Goal: Task Accomplishment & Management: Manage account settings

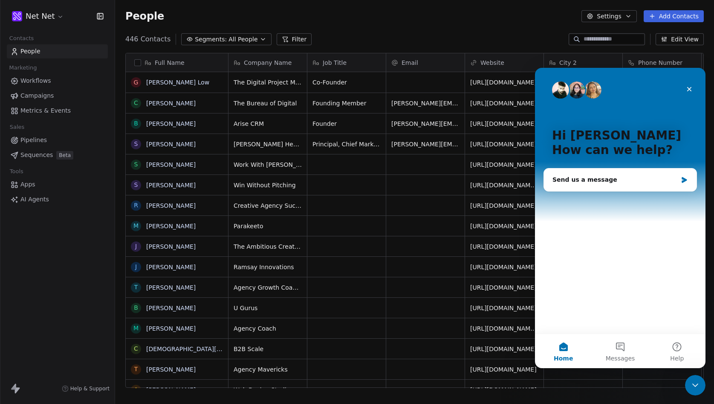
scroll to position [355, 599]
click at [629, 180] on div "Send us a message" at bounding box center [614, 179] width 125 height 9
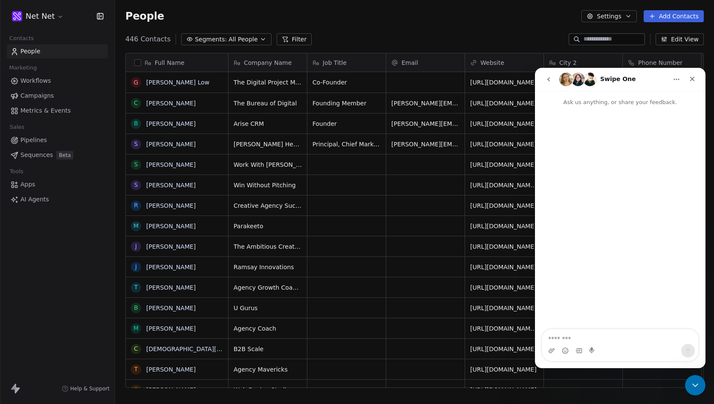
click at [549, 81] on icon "go back" at bounding box center [548, 79] width 7 height 7
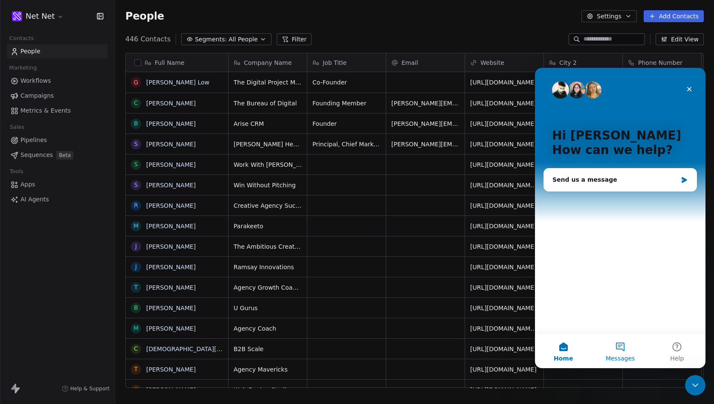
click at [622, 350] on button "Messages" at bounding box center [620, 351] width 57 height 34
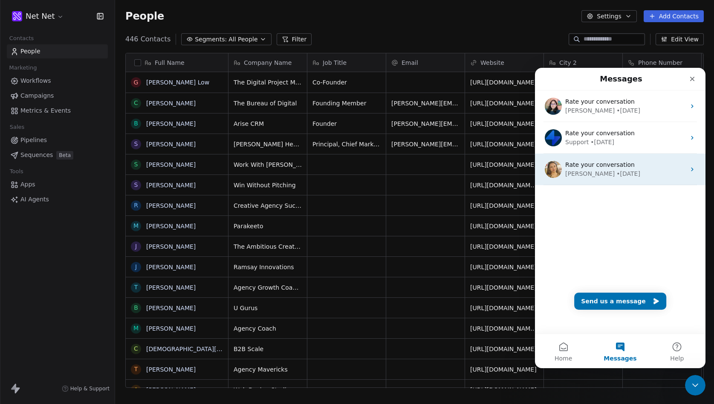
click at [616, 170] on div "• [DATE]" at bounding box center [628, 173] width 24 height 9
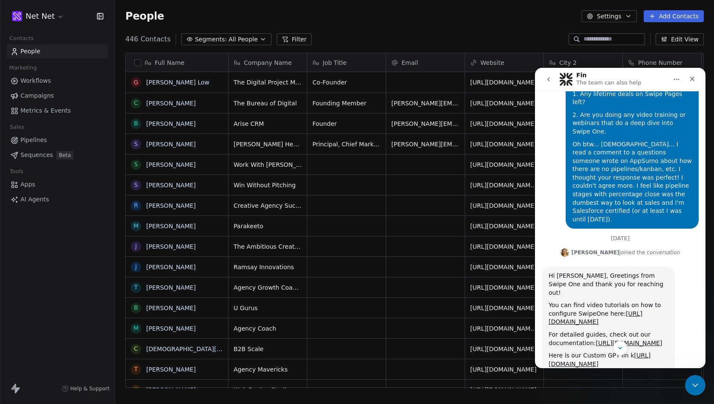
scroll to position [648, 0]
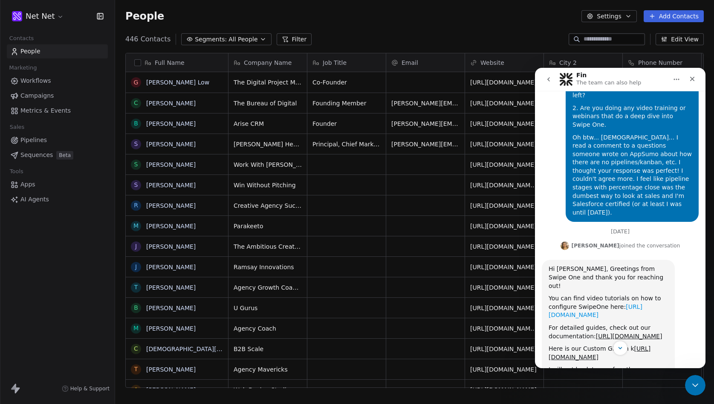
click at [586, 303] on link "[URL][DOMAIN_NAME]" at bounding box center [596, 310] width 94 height 15
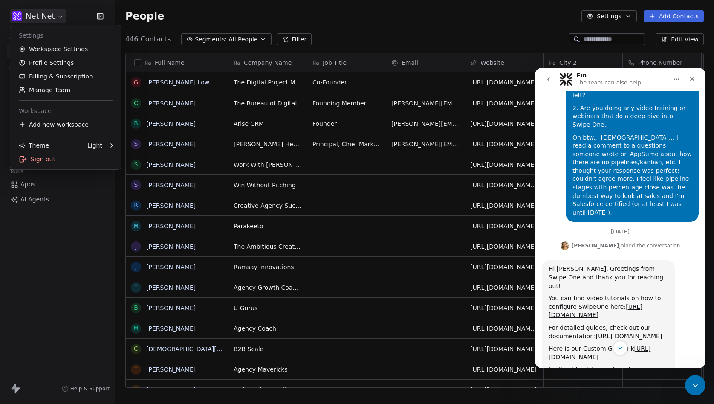
click at [49, 14] on html "Net Net Contacts People Marketing Workflows Campaigns Metrics & Events Sales Pi…" at bounding box center [357, 202] width 714 height 404
click at [45, 47] on link "Workspace Settings" at bounding box center [66, 49] width 104 height 14
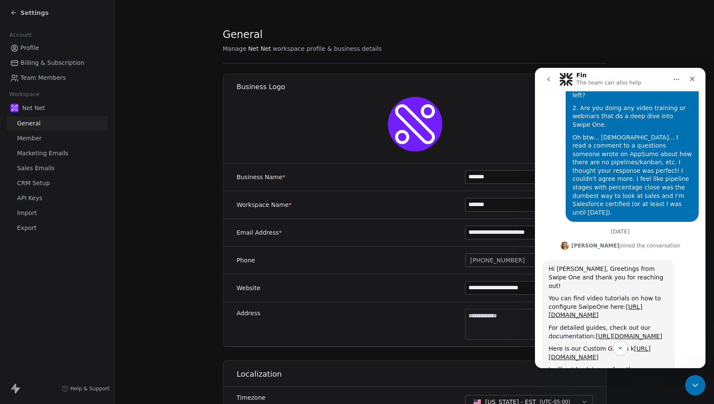
click at [58, 151] on span "Marketing Emails" at bounding box center [42, 153] width 51 height 9
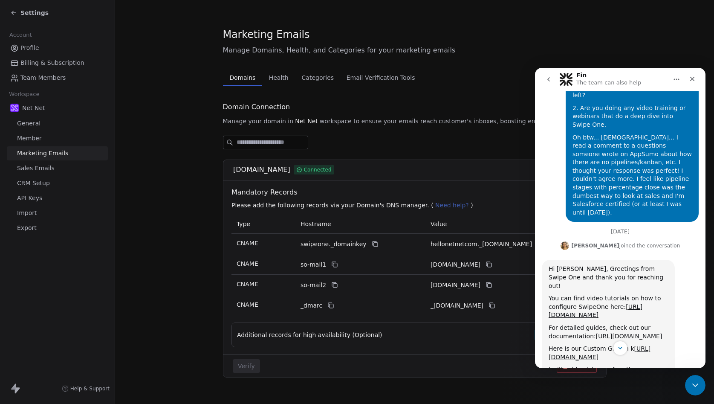
scroll to position [14, 0]
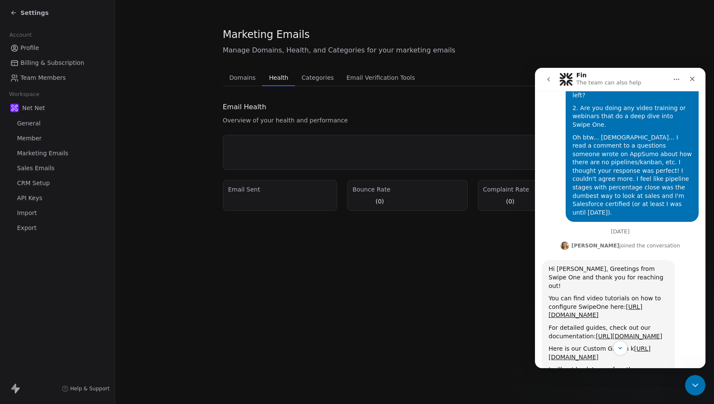
click at [285, 63] on div "Marketing Emails Manage Domains, Health, and Categories for your marketing emai…" at bounding box center [415, 118] width 384 height 183
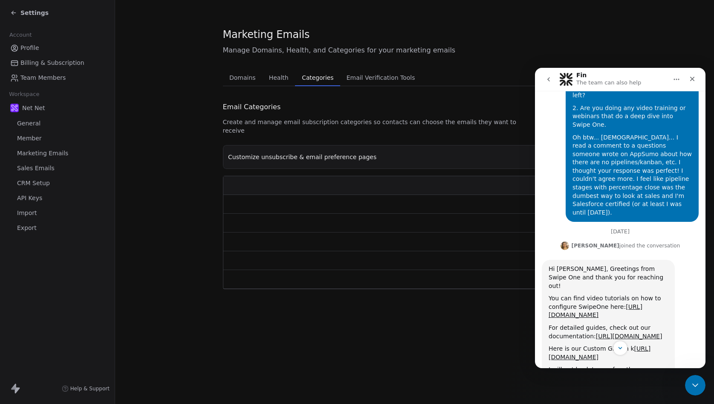
click at [320, 80] on span "Categories" at bounding box center [317, 78] width 38 height 12
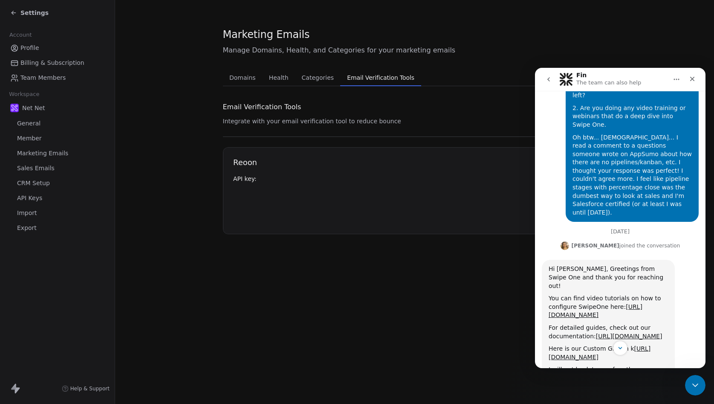
click at [364, 79] on span "Email Verification Tools" at bounding box center [381, 78] width 74 height 12
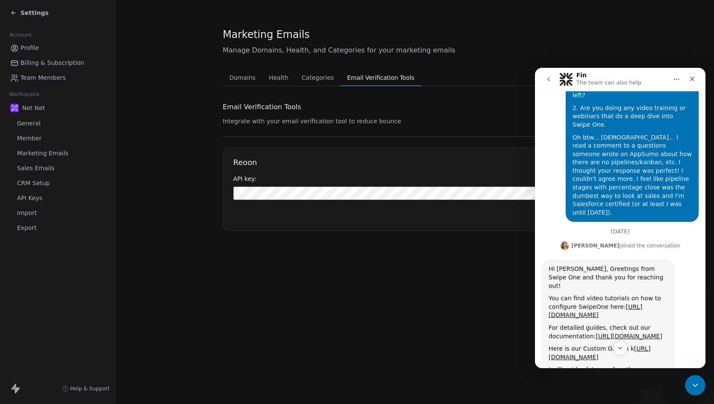
click at [250, 164] on h1 "Reoon" at bounding box center [414, 162] width 363 height 10
copy h1 "Reoon"
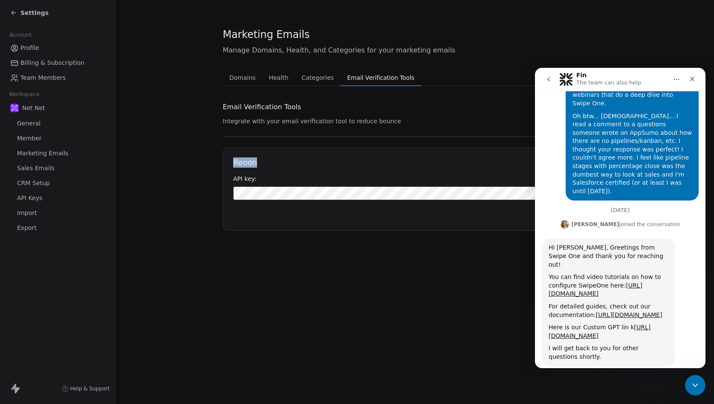
scroll to position [634, 0]
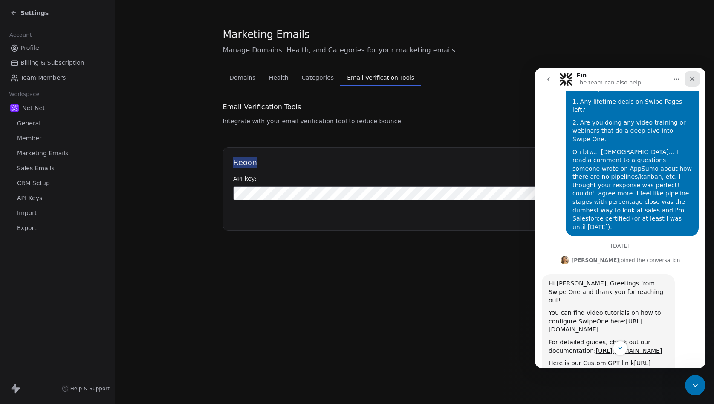
click at [694, 76] on icon "Close" at bounding box center [692, 78] width 7 height 7
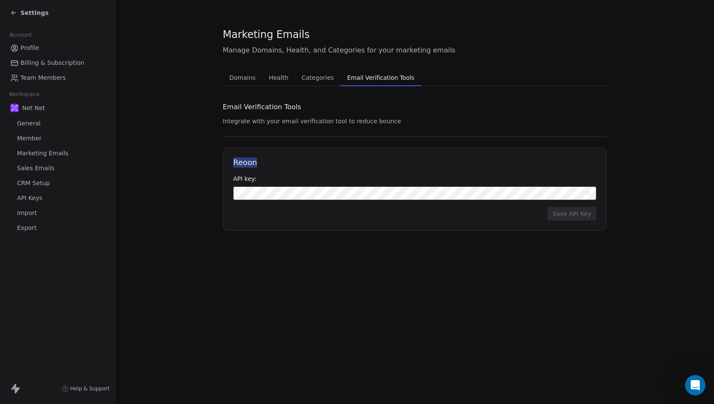
scroll to position [754, 0]
click at [570, 214] on button "Save API Key" at bounding box center [571, 214] width 49 height 14
click at [320, 77] on span "Categories" at bounding box center [317, 78] width 39 height 12
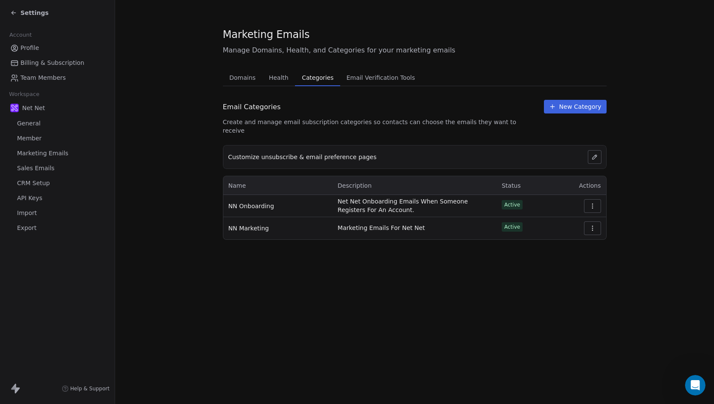
click at [48, 75] on span "Team Members" at bounding box center [42, 77] width 45 height 9
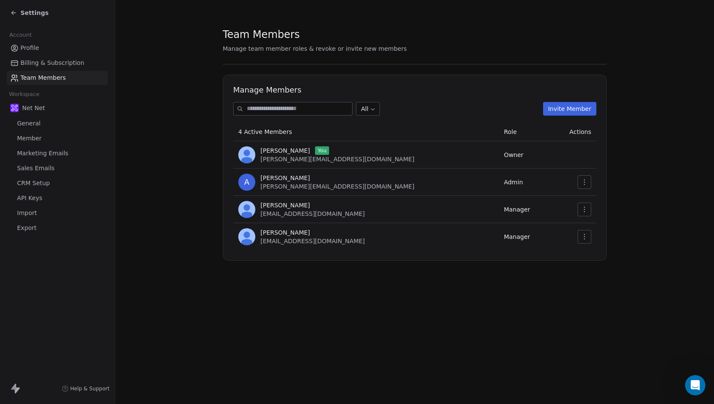
click at [33, 152] on span "Marketing Emails" at bounding box center [42, 153] width 51 height 9
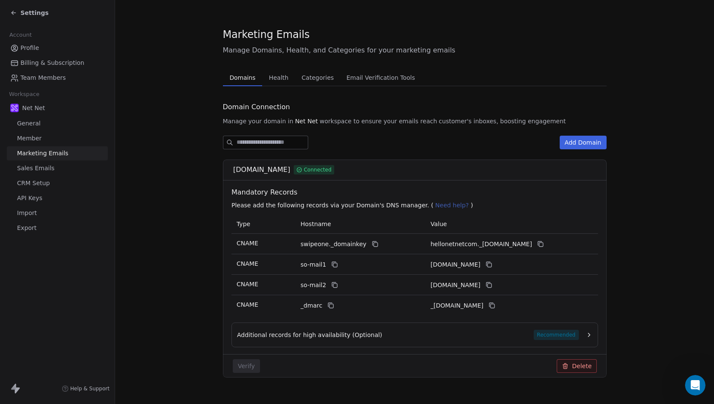
scroll to position [14, 0]
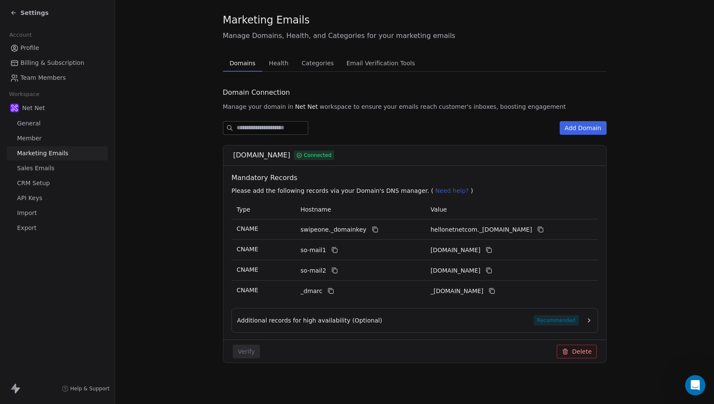
click at [583, 127] on button "Add Domain" at bounding box center [583, 128] width 47 height 14
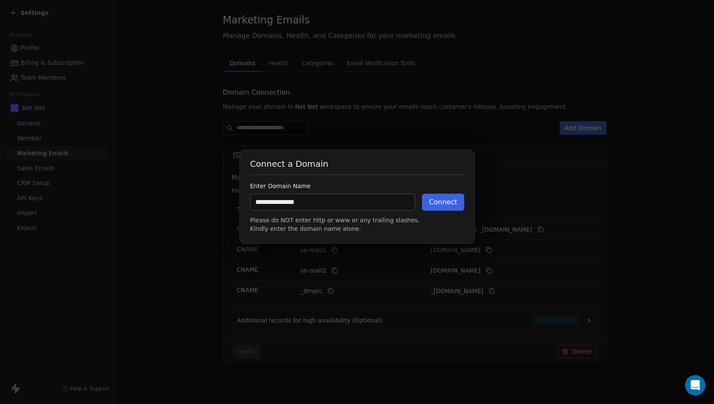
type input "**********"
click at [439, 199] on button "Connect" at bounding box center [443, 202] width 42 height 17
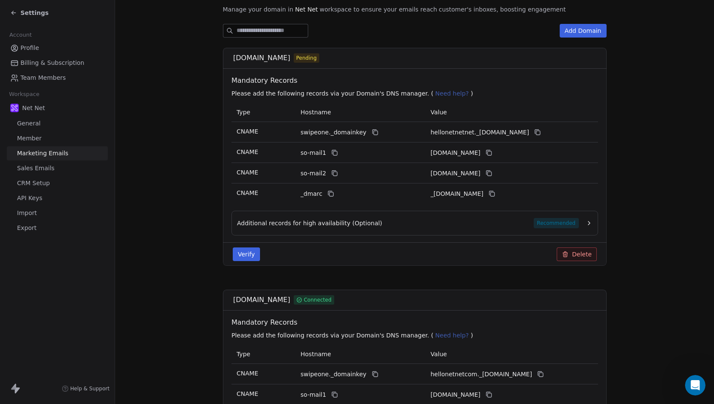
scroll to position [99, 0]
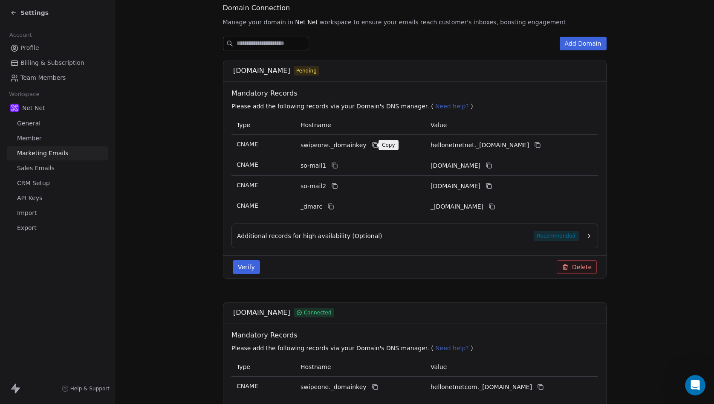
click at [371, 145] on icon at bounding box center [374, 145] width 7 height 7
click at [540, 145] on icon at bounding box center [538, 146] width 4 height 4
click at [334, 167] on icon at bounding box center [334, 165] width 7 height 7
click at [492, 166] on icon at bounding box center [488, 165] width 7 height 7
click at [334, 187] on icon at bounding box center [334, 185] width 7 height 7
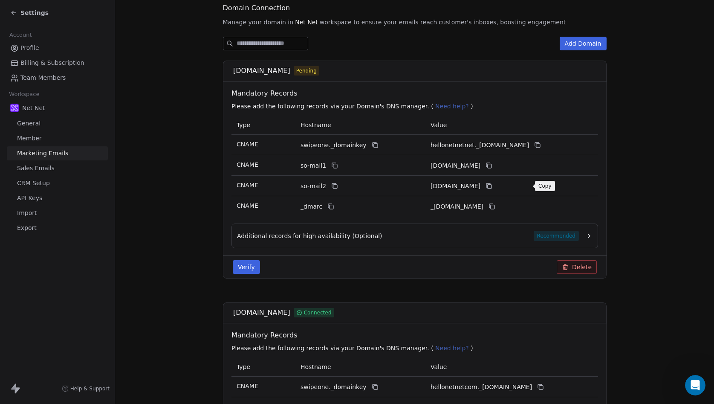
click at [492, 187] on icon at bounding box center [488, 185] width 7 height 7
click at [330, 207] on icon at bounding box center [330, 206] width 7 height 7
click at [495, 207] on icon at bounding box center [491, 206] width 7 height 7
click at [558, 236] on span "Recommended" at bounding box center [555, 236] width 45 height 10
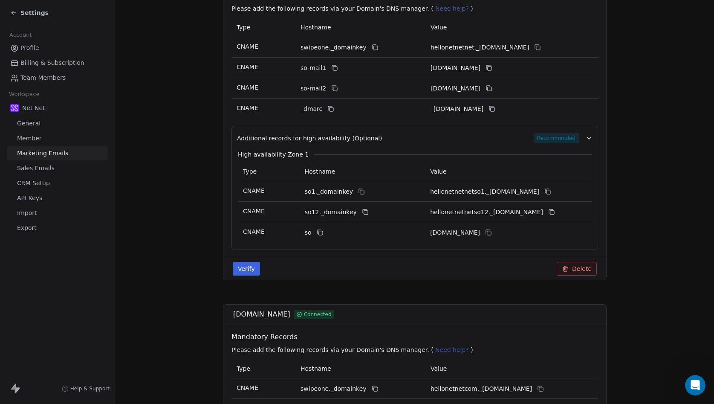
scroll to position [198, 0]
click at [358, 189] on icon at bounding box center [361, 190] width 7 height 7
click at [551, 193] on icon at bounding box center [547, 190] width 7 height 7
click at [362, 211] on icon at bounding box center [364, 210] width 4 height 4
click at [552, 211] on icon at bounding box center [551, 210] width 7 height 7
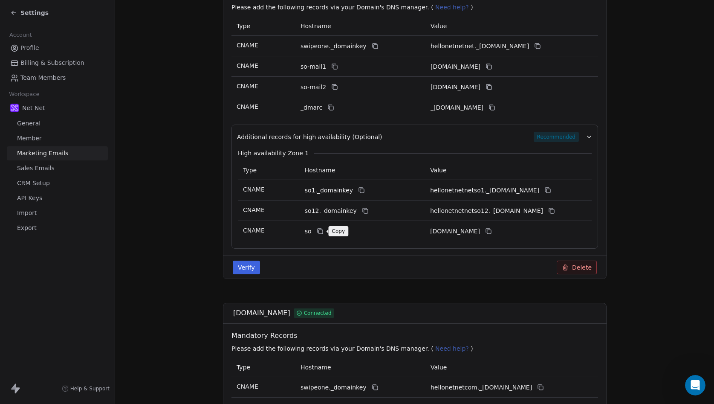
click at [319, 233] on icon at bounding box center [319, 231] width 7 height 7
click at [492, 231] on icon at bounding box center [488, 231] width 7 height 7
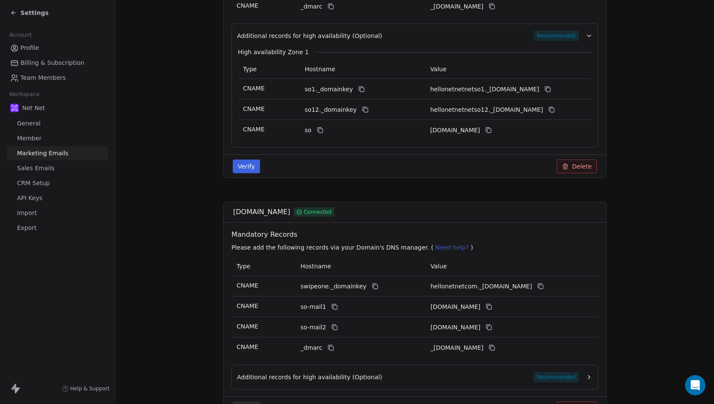
scroll to position [300, 0]
click at [245, 164] on button "Verify" at bounding box center [246, 166] width 27 height 14
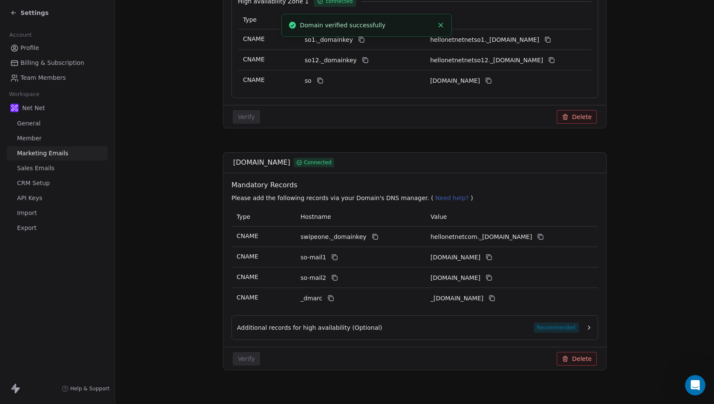
scroll to position [358, 0]
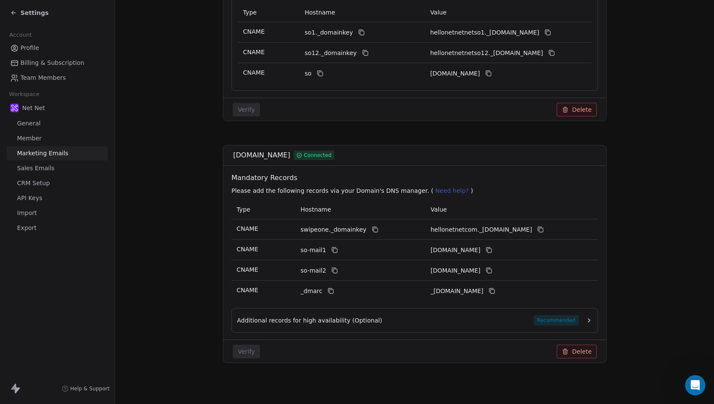
click at [590, 321] on icon "button" at bounding box center [589, 320] width 7 height 7
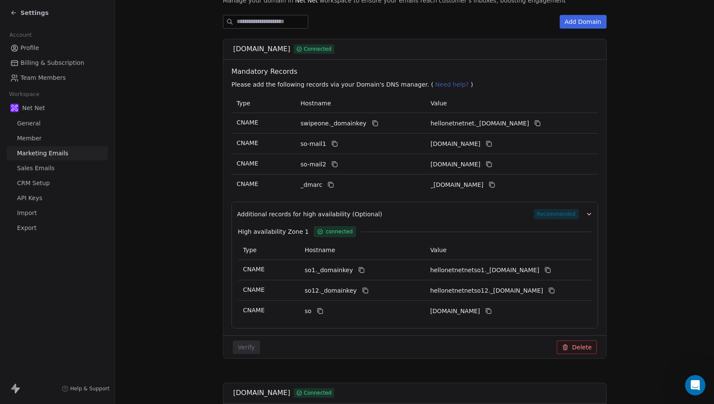
scroll to position [93, 0]
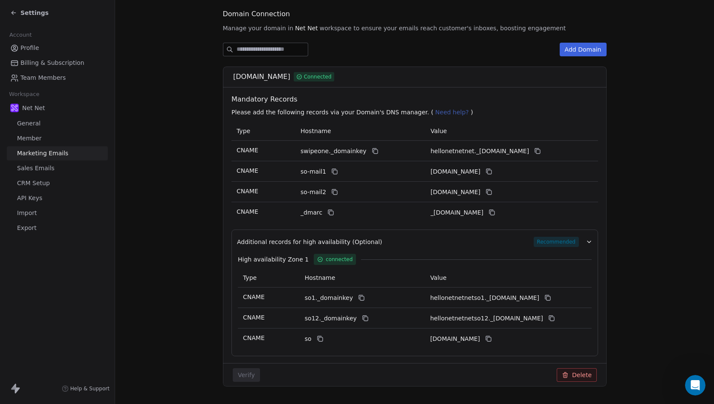
click at [39, 167] on span "Sales Emails" at bounding box center [36, 168] width 38 height 9
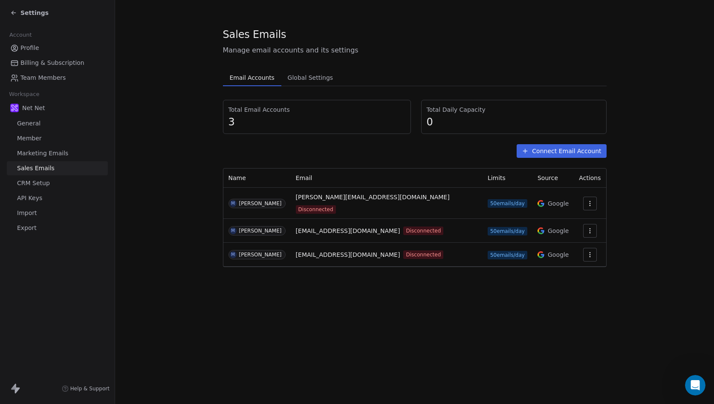
click at [589, 203] on icon "button" at bounding box center [589, 203] width 0 height 0
click at [576, 219] on span "Reconnect" at bounding box center [570, 218] width 32 height 9
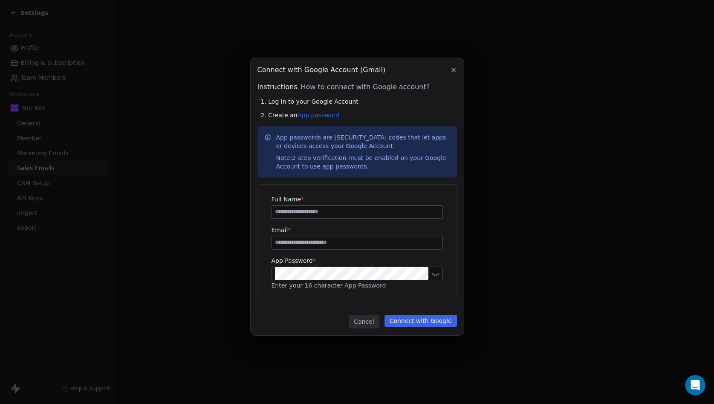
click at [446, 321] on button "Connect with Google" at bounding box center [420, 321] width 72 height 12
click at [313, 116] on link "App password" at bounding box center [319, 115] width 42 height 7
click at [323, 209] on input at bounding box center [357, 211] width 170 height 13
type input "**********"
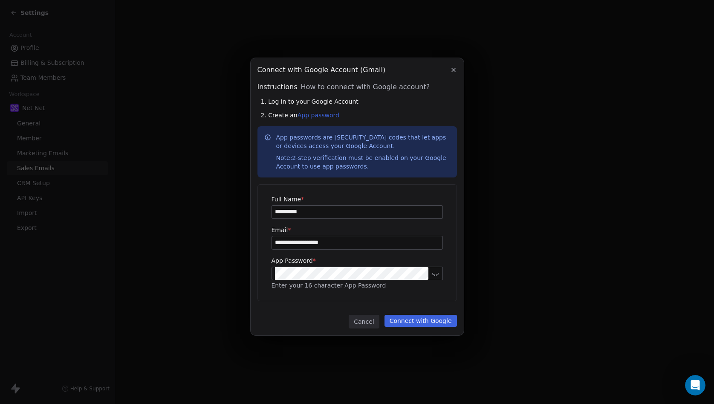
click at [416, 322] on button "Connect with Google" at bounding box center [420, 321] width 72 height 12
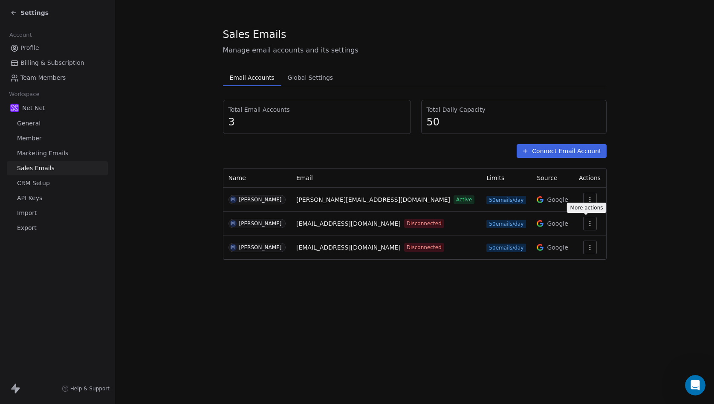
click at [586, 224] on icon "button" at bounding box center [589, 223] width 7 height 7
click at [568, 242] on span "Reconnect" at bounding box center [570, 242] width 32 height 9
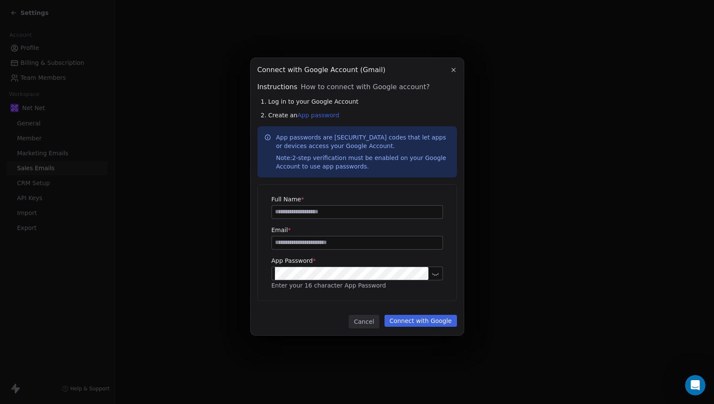
click at [338, 214] on input at bounding box center [357, 211] width 170 height 13
click at [456, 68] on button "button" at bounding box center [453, 70] width 10 height 10
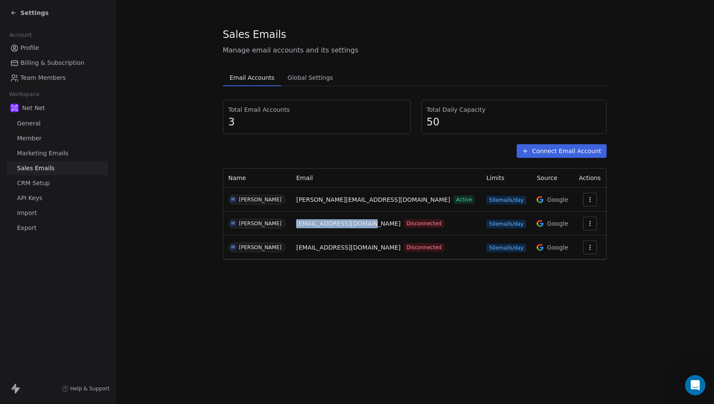
drag, startPoint x: 293, startPoint y: 224, endPoint x: 357, endPoint y: 222, distance: 63.5
click at [357, 222] on span "[EMAIL_ADDRESS][DOMAIN_NAME]" at bounding box center [348, 223] width 104 height 9
copy span "[EMAIL_ADDRESS][DOMAIN_NAME]"
click at [586, 224] on icon "button" at bounding box center [589, 223] width 7 height 7
click at [567, 243] on span "Reconnect" at bounding box center [570, 242] width 32 height 9
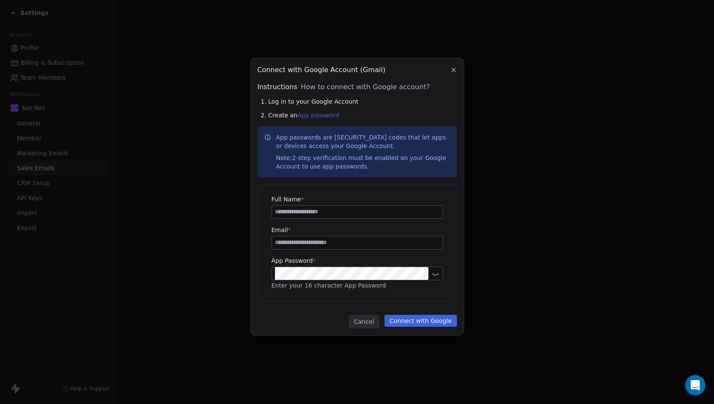
click at [294, 212] on input at bounding box center [357, 211] width 170 height 13
type input "**********"
paste input "**********"
type input "**********"
click at [320, 114] on link "App password" at bounding box center [319, 115] width 42 height 7
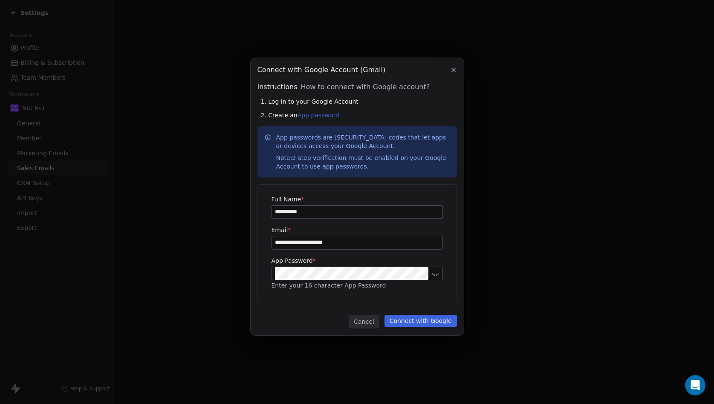
click at [423, 322] on button "Connect with Google" at bounding box center [420, 321] width 72 height 12
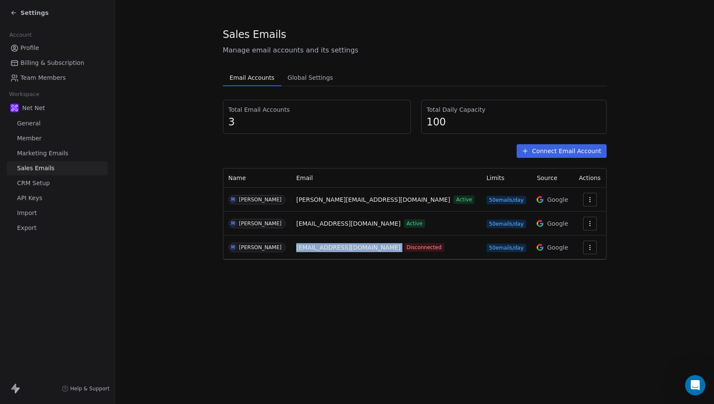
drag, startPoint x: 294, startPoint y: 248, endPoint x: 369, endPoint y: 246, distance: 74.6
click at [369, 246] on div "[EMAIL_ADDRESS][DOMAIN_NAME] Disconnected" at bounding box center [386, 247] width 180 height 9
copy span "[EMAIL_ADDRESS][DOMAIN_NAME]"
click at [589, 250] on button "button" at bounding box center [590, 247] width 14 height 14
click at [567, 266] on span "Reconnect" at bounding box center [570, 266] width 32 height 9
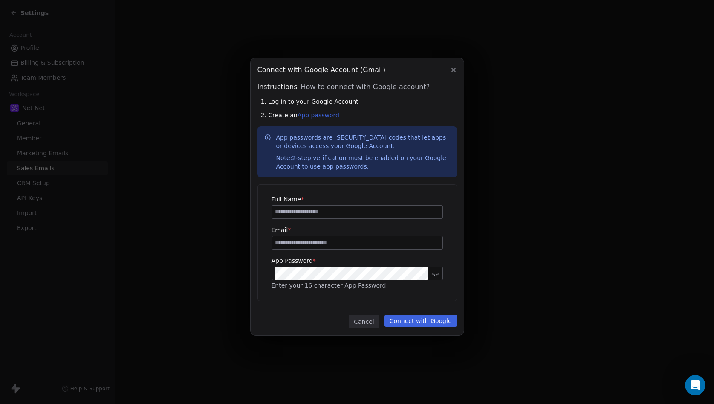
click at [309, 211] on input at bounding box center [357, 211] width 170 height 13
type input "**********"
paste input "**********"
type input "**********"
click at [317, 114] on link "App password" at bounding box center [319, 115] width 42 height 7
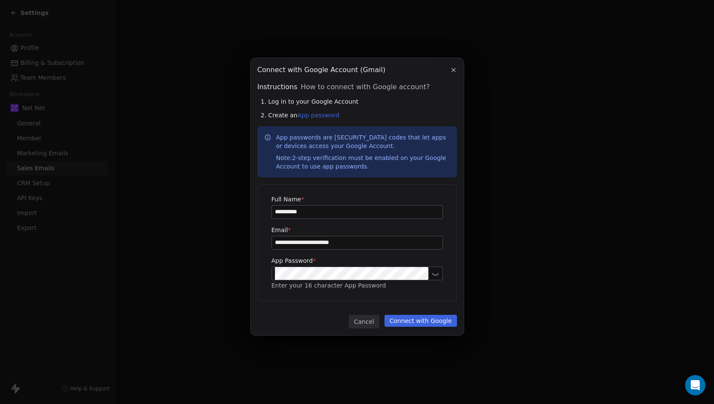
click at [422, 320] on button "Connect with Google" at bounding box center [420, 321] width 72 height 12
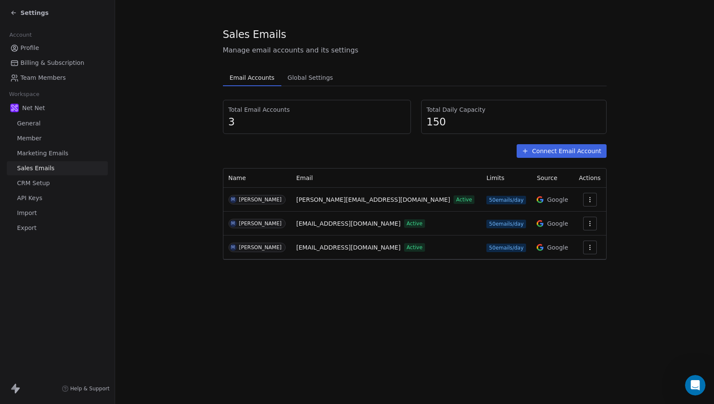
click at [186, 136] on section "Sales Emails Manage email accounts and its settings Email Accounts Email Accoun…" at bounding box center [414, 143] width 599 height 287
click at [322, 81] on span "Global Settings" at bounding box center [310, 78] width 52 height 12
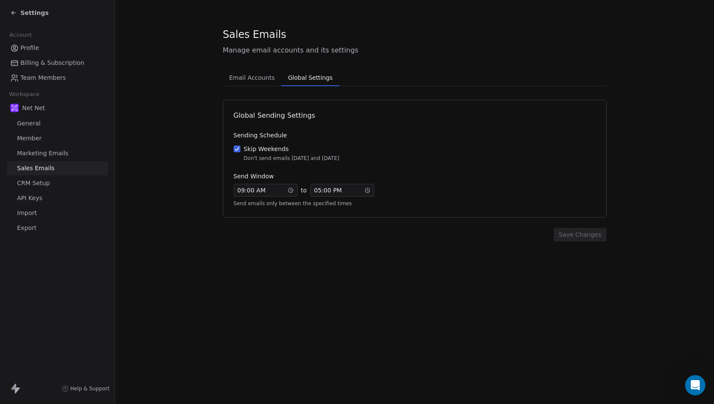
click at [37, 179] on span "CRM Setup" at bounding box center [33, 183] width 33 height 9
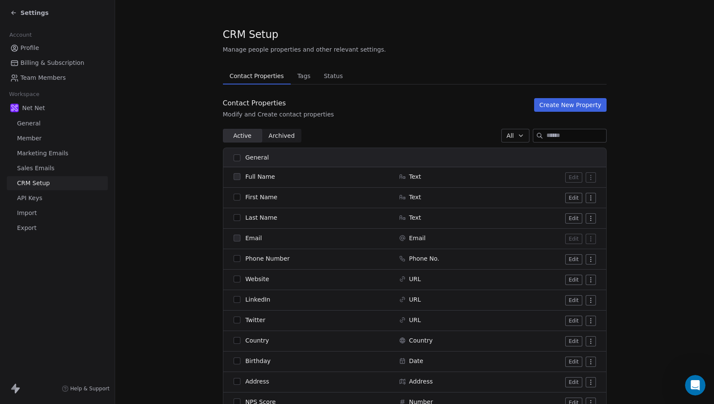
click at [308, 79] on span "Tags" at bounding box center [304, 76] width 20 height 12
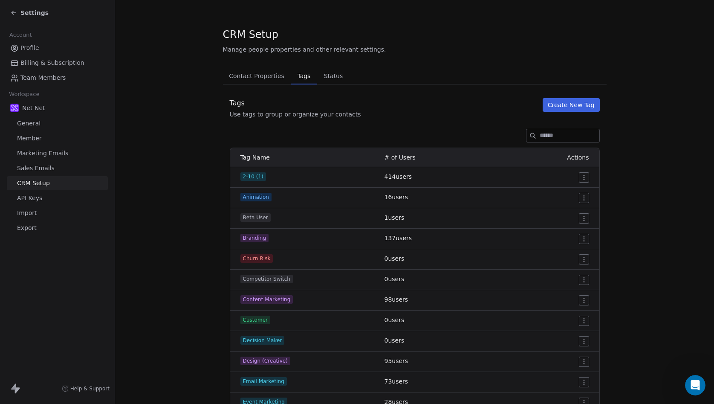
click at [336, 74] on span "Status" at bounding box center [334, 76] width 26 height 12
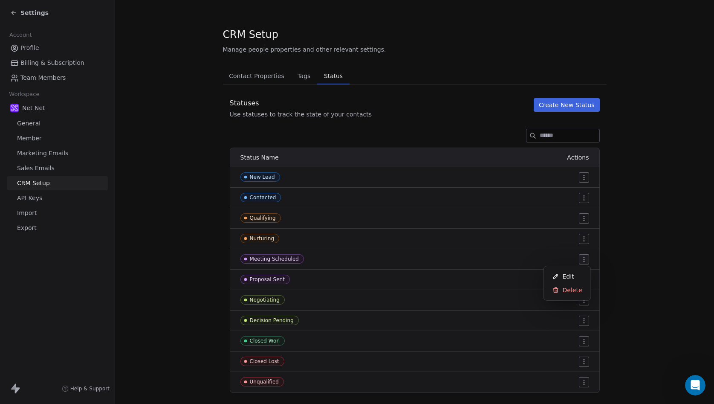
click at [584, 259] on html "Settings Account Profile Billing & Subscription Team Members Workspace Net Net …" at bounding box center [357, 202] width 714 height 404
click at [570, 277] on span "Edit" at bounding box center [569, 276] width 12 height 9
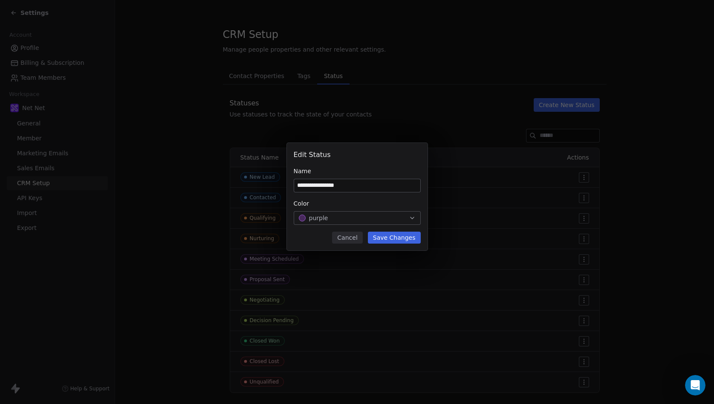
click at [304, 187] on input "**********" at bounding box center [357, 185] width 126 height 13
type input "**********"
click at [398, 237] on button "Save Changes" at bounding box center [394, 237] width 53 height 12
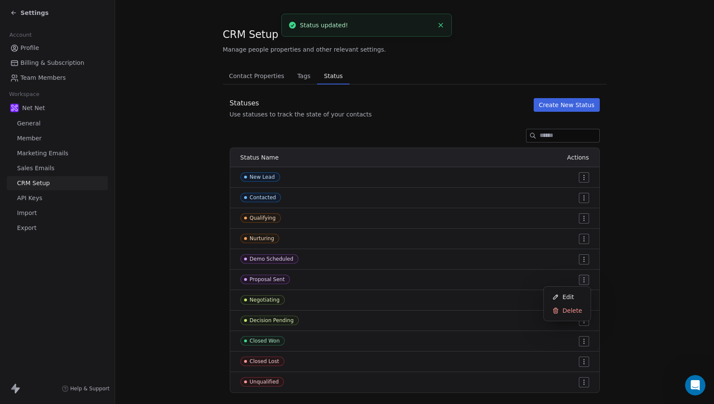
click at [586, 280] on html "Settings Account Profile Billing & Subscription Team Members Workspace Net Net …" at bounding box center [357, 202] width 714 height 404
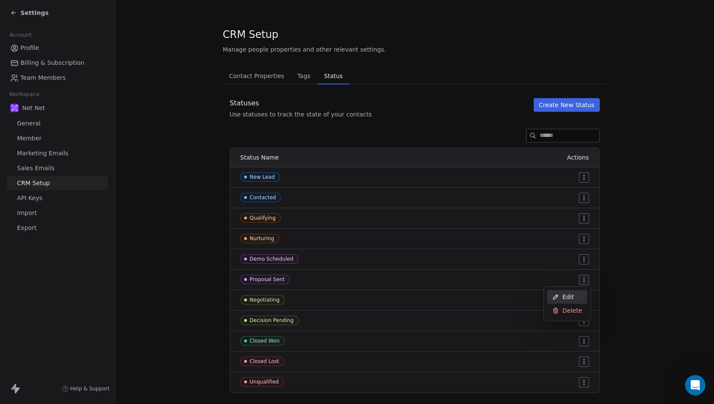
click at [566, 296] on span "Edit" at bounding box center [569, 296] width 12 height 9
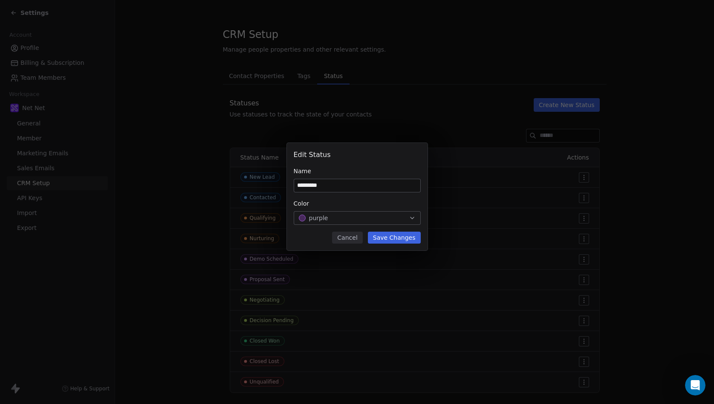
type input "*********"
click at [398, 239] on button "Save Changes" at bounding box center [394, 237] width 53 height 12
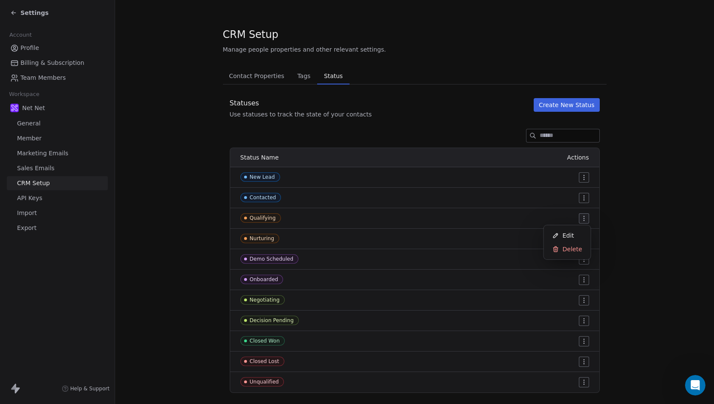
click at [584, 217] on html "Settings Account Profile Billing & Subscription Team Members Workspace Net Net …" at bounding box center [357, 202] width 714 height 404
click at [567, 249] on span "Delete" at bounding box center [573, 249] width 20 height 9
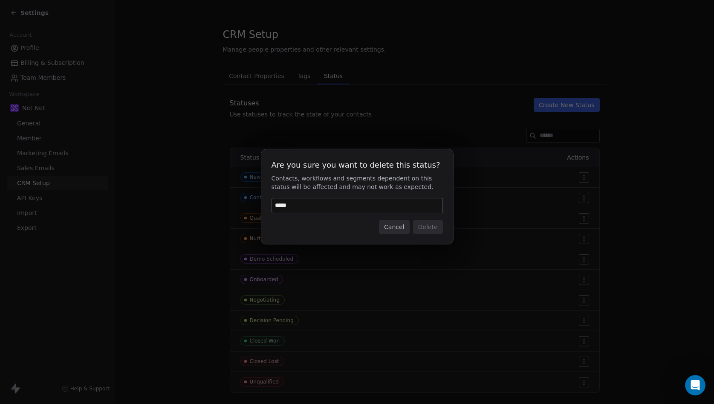
type input "******"
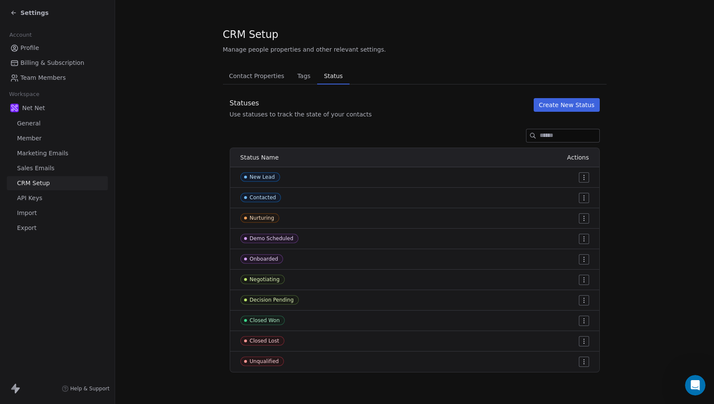
click at [587, 280] on html "Settings Account Profile Billing & Subscription Team Members Workspace Net Net …" at bounding box center [357, 202] width 714 height 404
click at [569, 309] on span "Delete" at bounding box center [573, 310] width 20 height 9
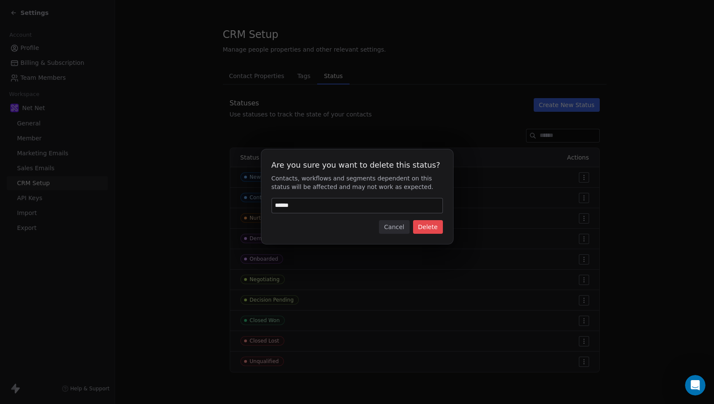
type input "******"
click at [432, 230] on button "Delete" at bounding box center [428, 227] width 30 height 14
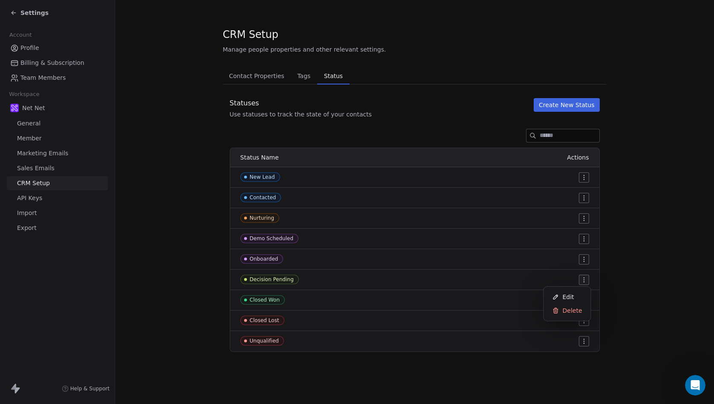
click at [583, 280] on html "Settings Account Profile Billing & Subscription Team Members Workspace Net Net …" at bounding box center [357, 202] width 714 height 404
click at [569, 309] on span "Delete" at bounding box center [573, 310] width 20 height 9
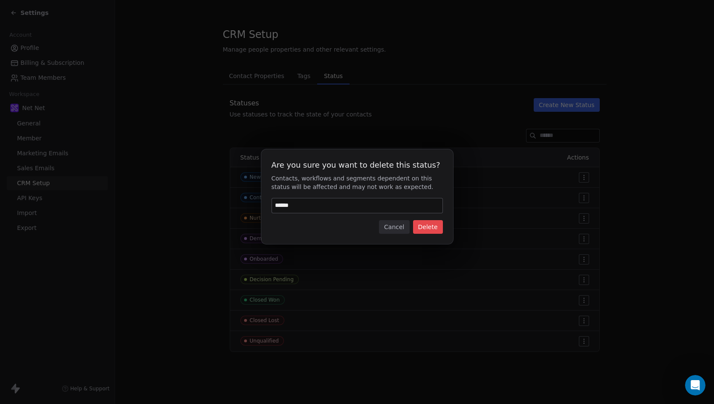
type input "******"
click at [436, 224] on button "Delete" at bounding box center [428, 227] width 30 height 14
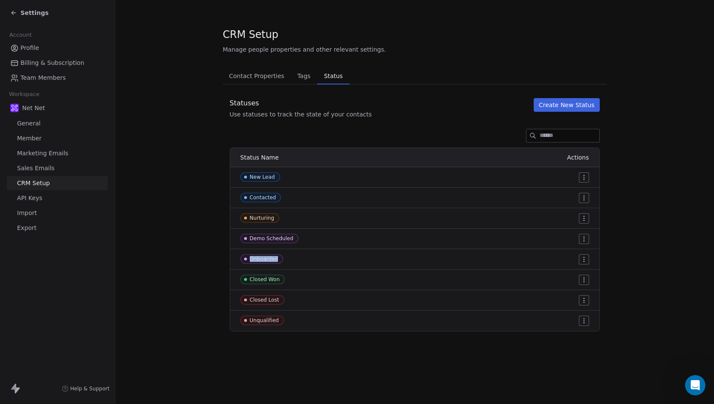
drag, startPoint x: 407, startPoint y: 257, endPoint x: 408, endPoint y: 246, distance: 10.7
click at [408, 246] on tbody "New Lead Contacted Nurturing Demo Scheduled Onboarded Closed Won Closed Lost Un…" at bounding box center [414, 249] width 369 height 164
click at [583, 238] on html "Settings Account Profile Billing & Subscription Team Members Workspace Net Net …" at bounding box center [357, 202] width 714 height 404
click at [567, 257] on span "Edit" at bounding box center [569, 255] width 12 height 9
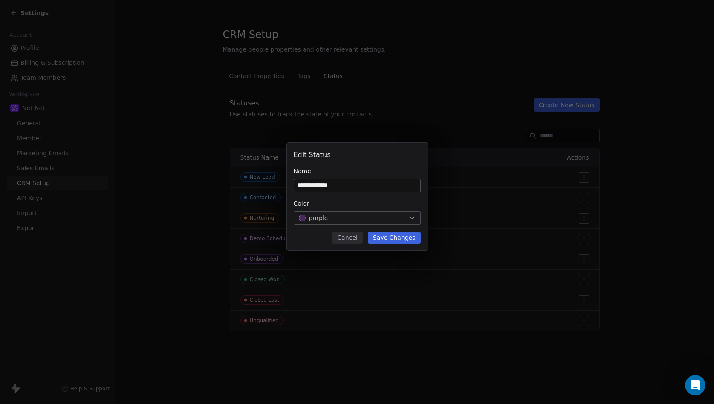
click at [327, 185] on input "**********" at bounding box center [357, 185] width 126 height 13
type input "**********"
click at [399, 237] on button "Save Changes" at bounding box center [394, 237] width 53 height 12
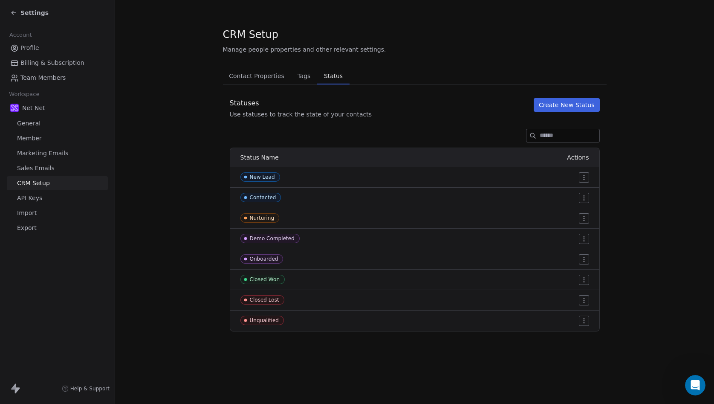
click at [28, 200] on span "API Keys" at bounding box center [29, 198] width 25 height 9
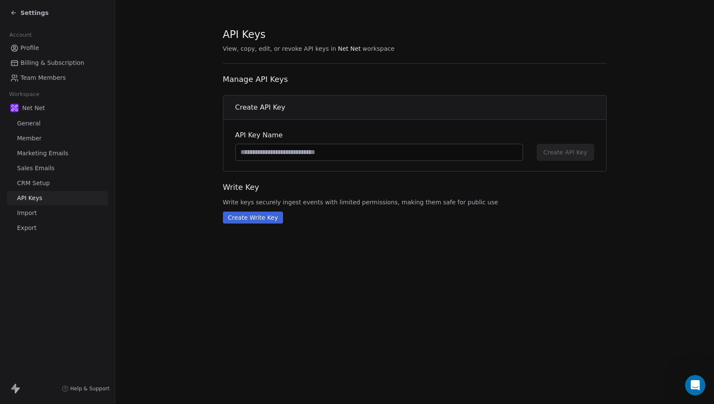
click at [30, 213] on span "Import" at bounding box center [27, 212] width 20 height 9
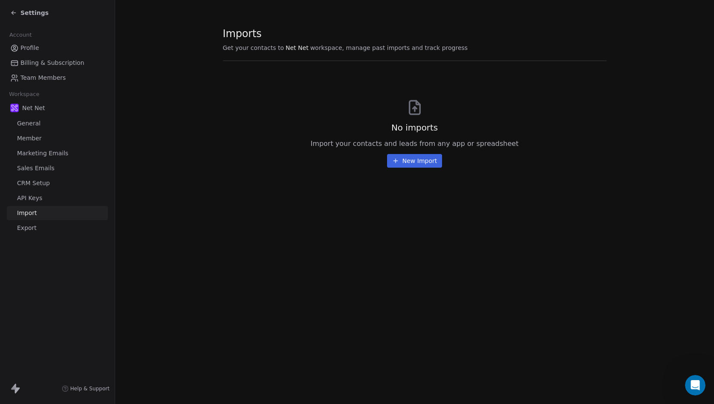
click at [32, 229] on span "Export" at bounding box center [27, 227] width 20 height 9
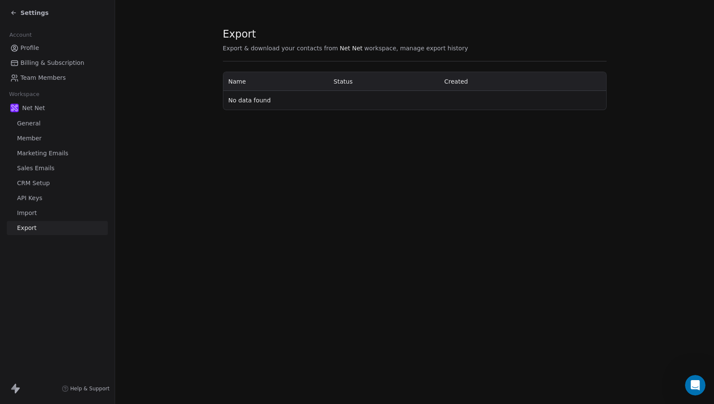
click at [32, 123] on span "General" at bounding box center [28, 123] width 23 height 9
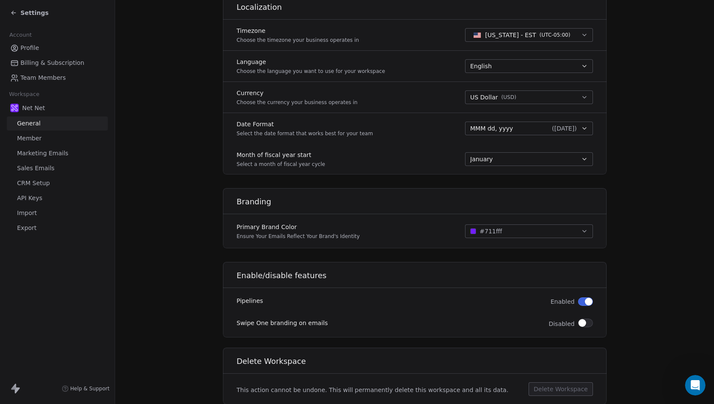
scroll to position [394, 0]
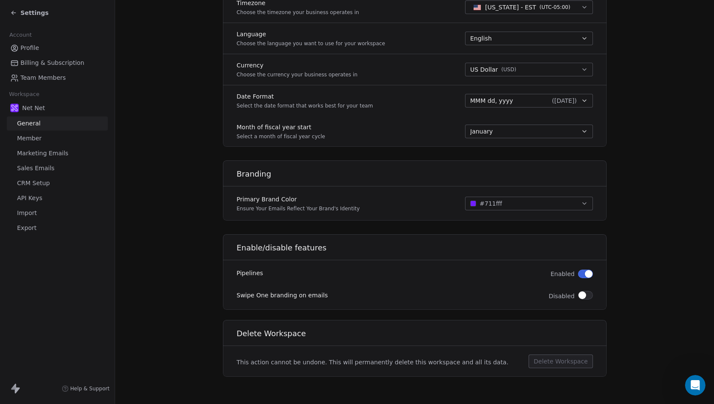
click at [35, 46] on span "Profile" at bounding box center [29, 47] width 19 height 9
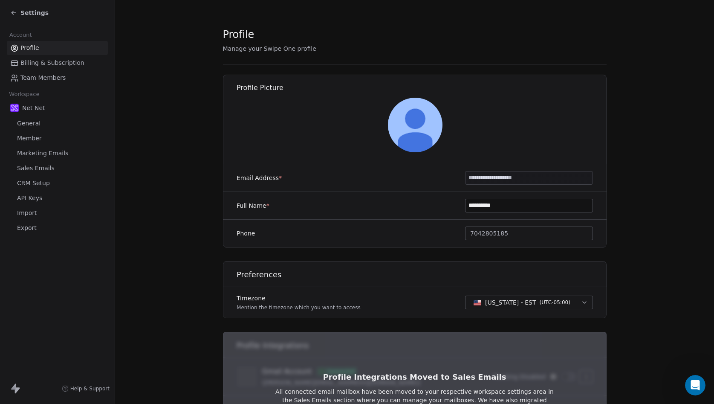
click at [419, 124] on img at bounding box center [414, 125] width 55 height 55
click at [24, 9] on span "Settings" at bounding box center [34, 13] width 28 height 9
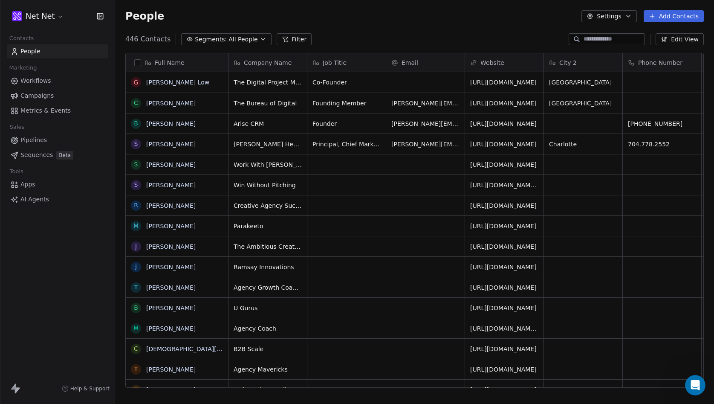
scroll to position [355, 599]
